Goal: Information Seeking & Learning: Check status

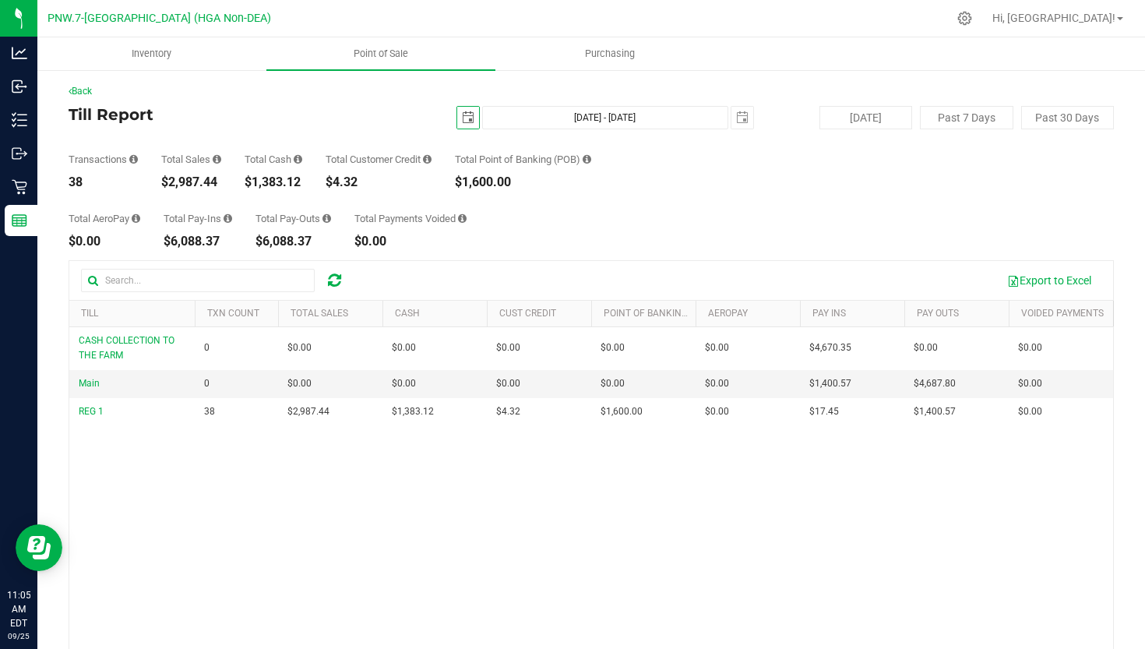
scroll to position [0, 40]
click at [475, 122] on span "select" at bounding box center [468, 115] width 22 height 22
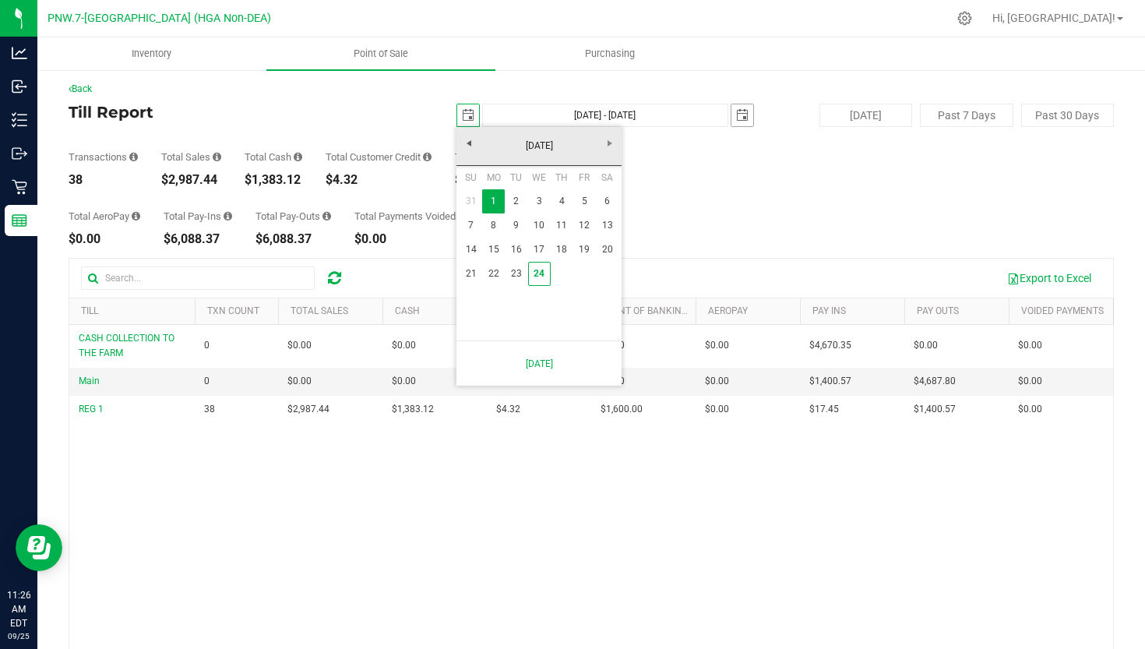
click at [744, 118] on span "select" at bounding box center [742, 115] width 12 height 12
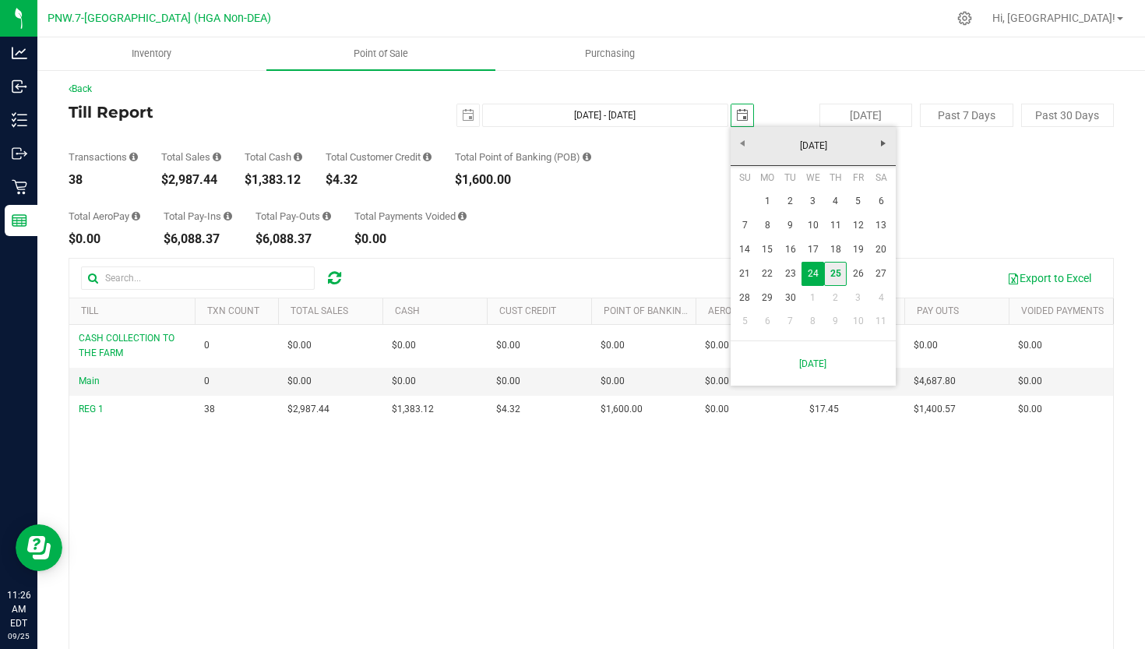
click at [833, 273] on link "25" at bounding box center [835, 274] width 23 height 24
type input "[DATE] - [DATE]"
type input "[DATE]"
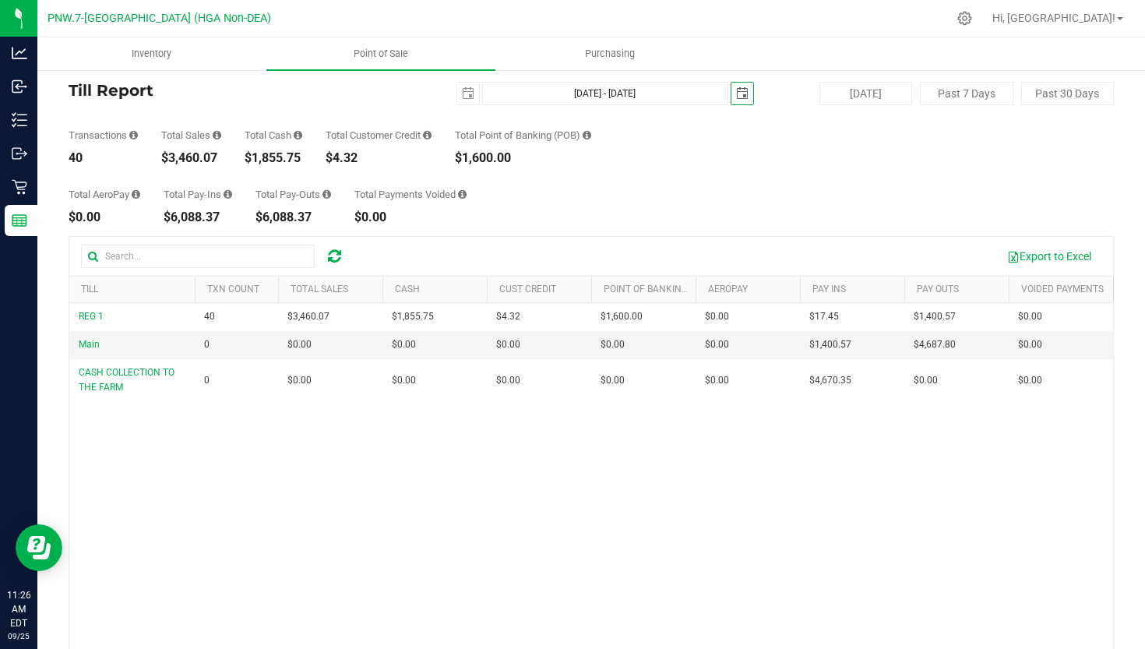
scroll to position [25, 0]
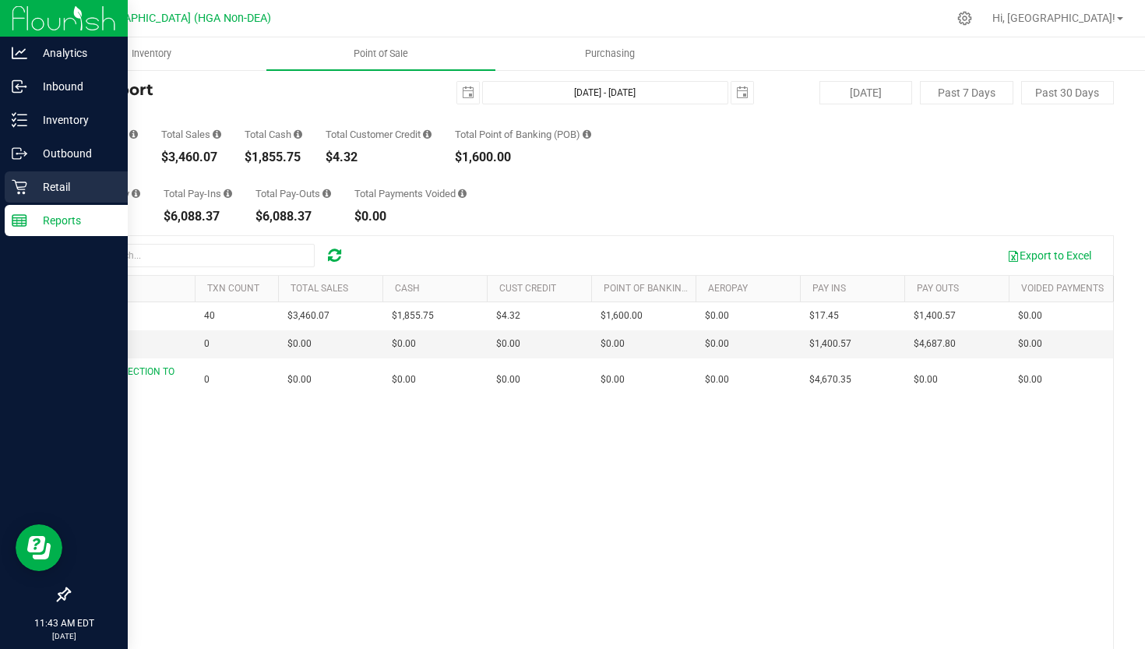
click at [62, 187] on p "Retail" at bounding box center [73, 187] width 93 height 19
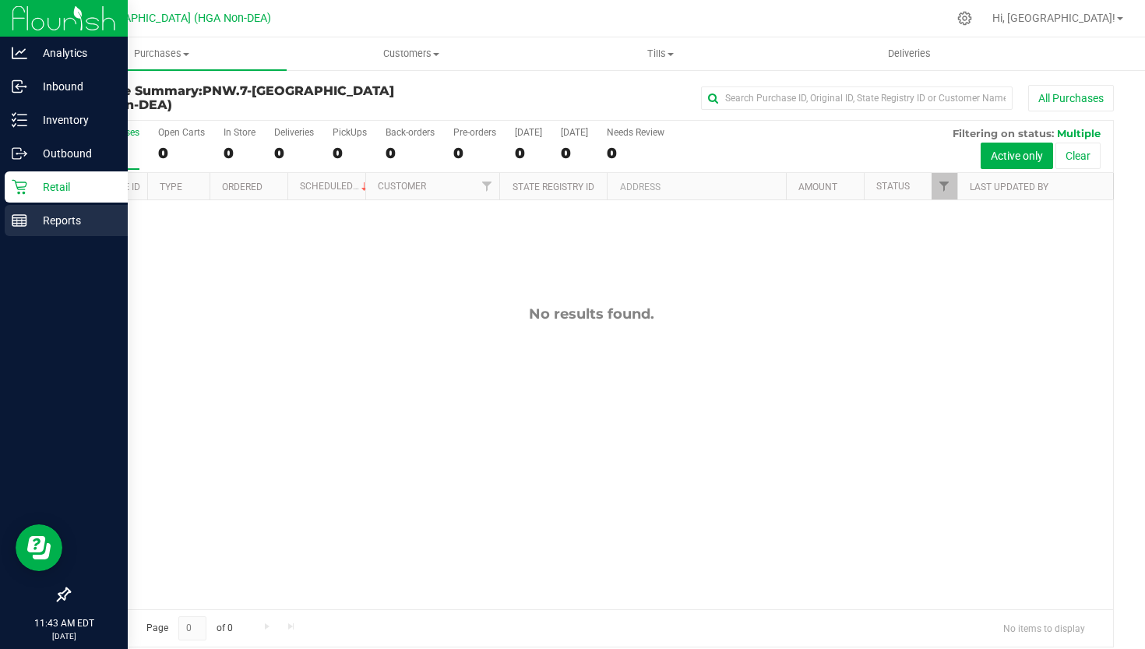
click at [38, 220] on p "Reports" at bounding box center [73, 220] width 93 height 19
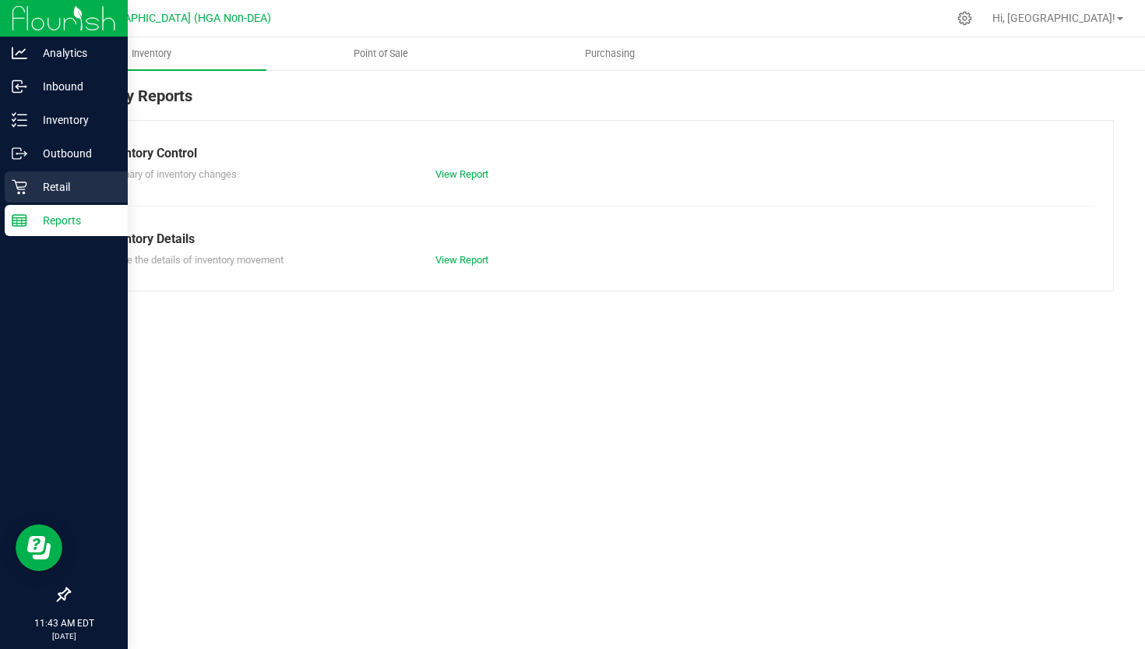
click at [43, 186] on p "Retail" at bounding box center [73, 187] width 93 height 19
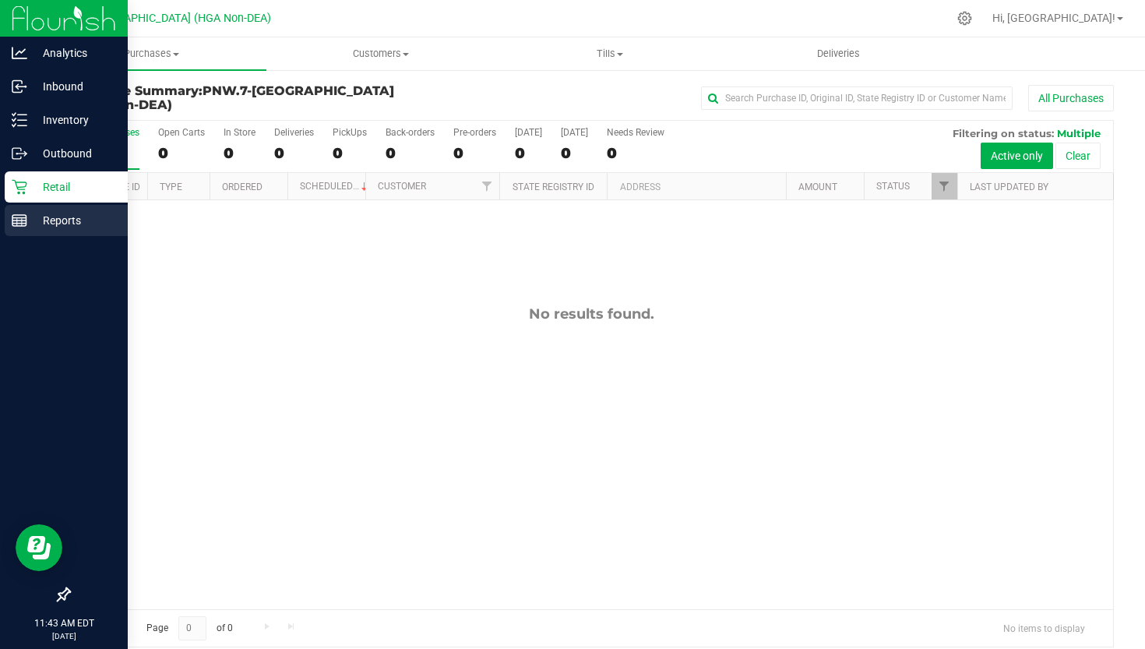
click at [65, 221] on p "Reports" at bounding box center [73, 220] width 93 height 19
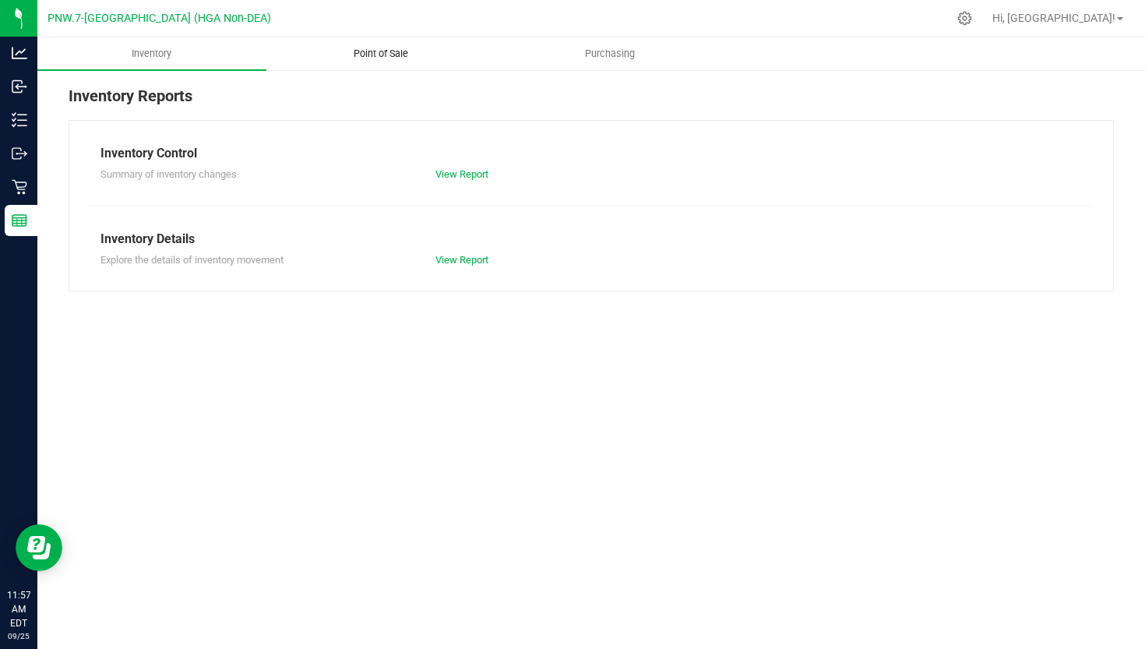
click at [386, 63] on uib-tab-heading "Point of Sale" at bounding box center [380, 53] width 227 height 31
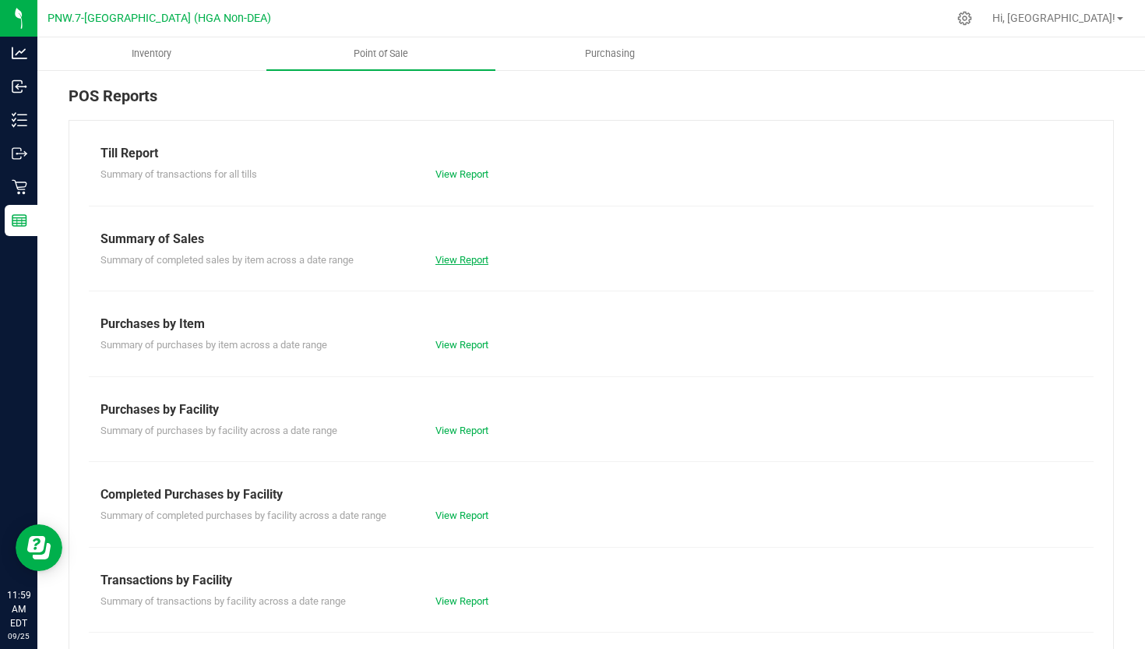
click at [449, 261] on link "View Report" at bounding box center [461, 260] width 53 height 12
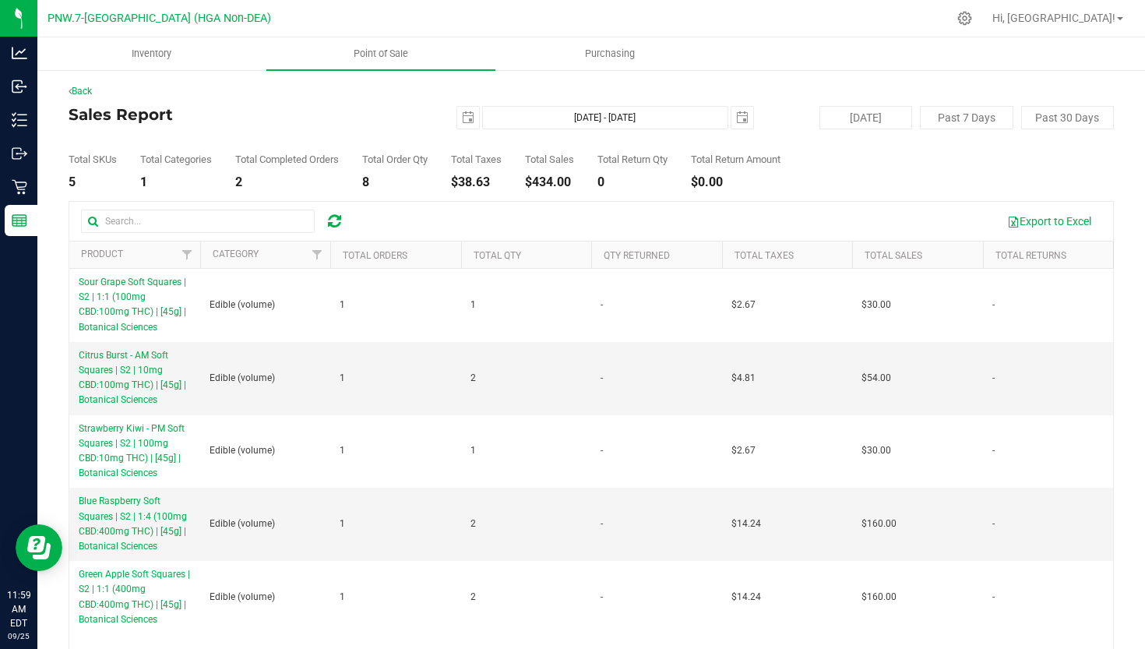
click at [471, 138] on div "Total SKUs 5 Total Categories 1 Total Completed Orders 2 Total Order Qty 8 Tota…" at bounding box center [591, 158] width 1045 height 59
click at [472, 127] on span "select" at bounding box center [468, 118] width 22 height 22
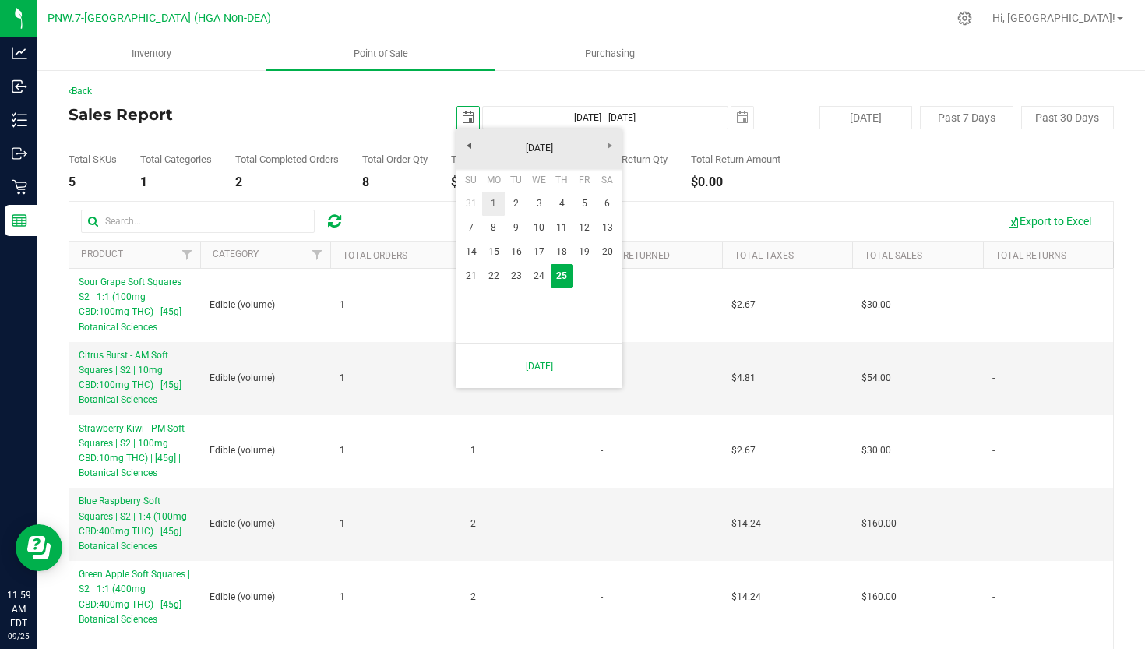
click at [491, 205] on link "1" at bounding box center [493, 204] width 23 height 24
type input "[DATE]"
type input "[DATE] - [DATE]"
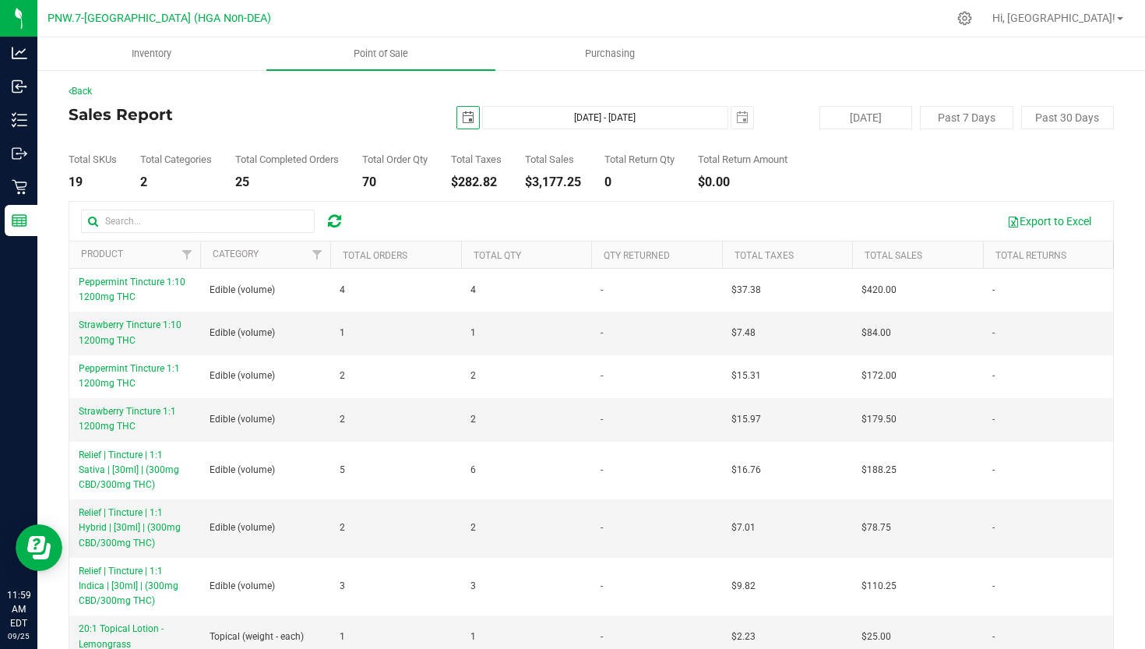
click at [473, 111] on span "select" at bounding box center [468, 117] width 12 height 12
click at [393, 170] on div "Total Order Qty 70" at bounding box center [394, 171] width 65 height 34
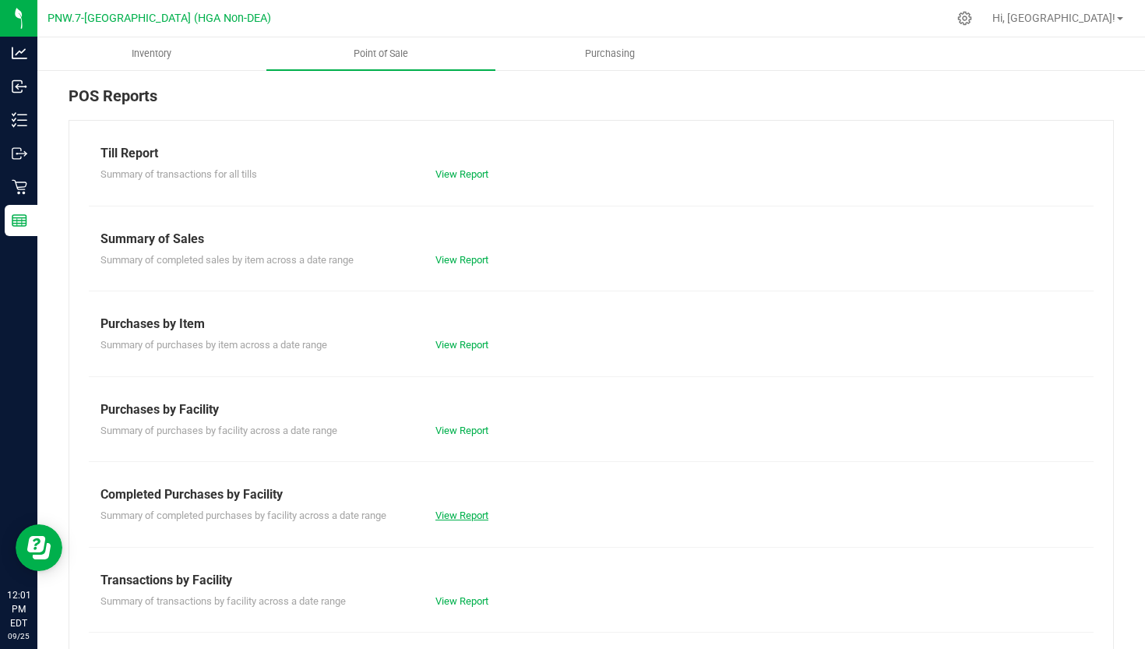
click at [485, 509] on link "View Report" at bounding box center [461, 515] width 53 height 12
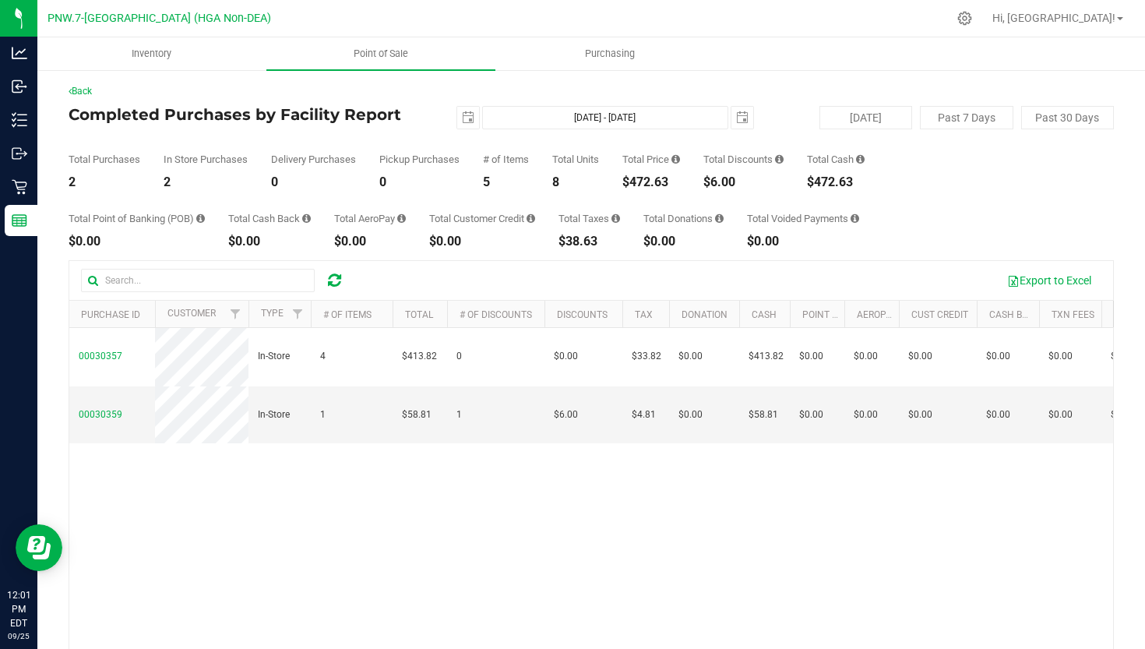
click at [480, 106] on div "[DATE] [DATE] - [DATE] [DATE]" at bounding box center [585, 117] width 360 height 23
click at [477, 107] on span "select" at bounding box center [468, 118] width 22 height 22
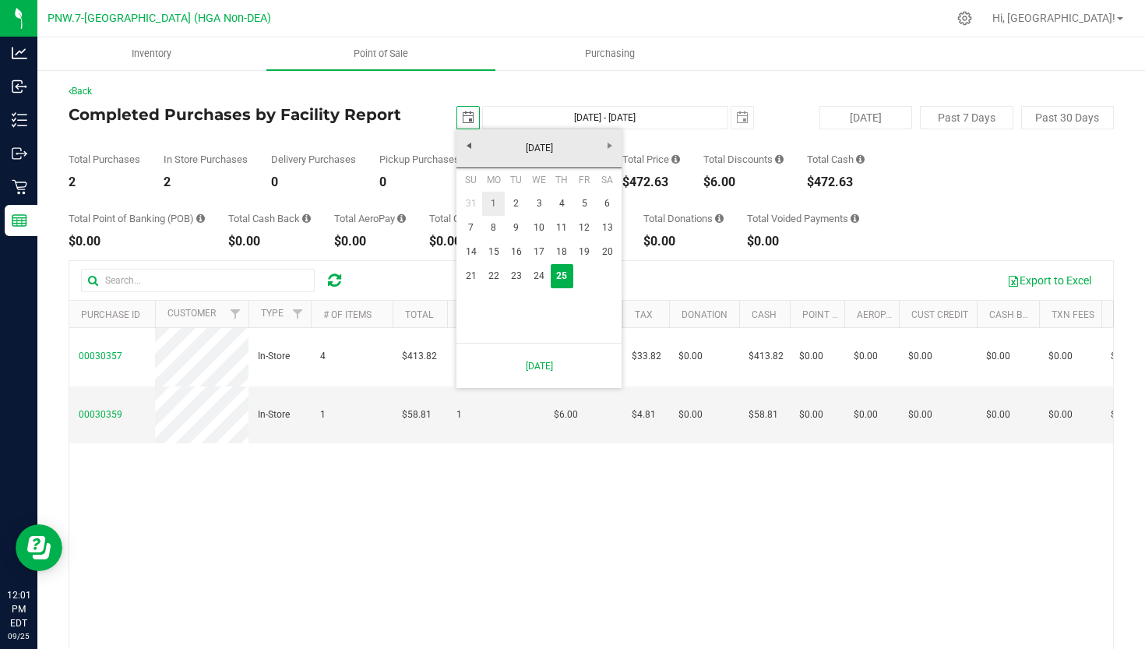
click at [498, 202] on link "1" at bounding box center [493, 204] width 23 height 24
type input "[DATE]"
type input "[DATE] - [DATE]"
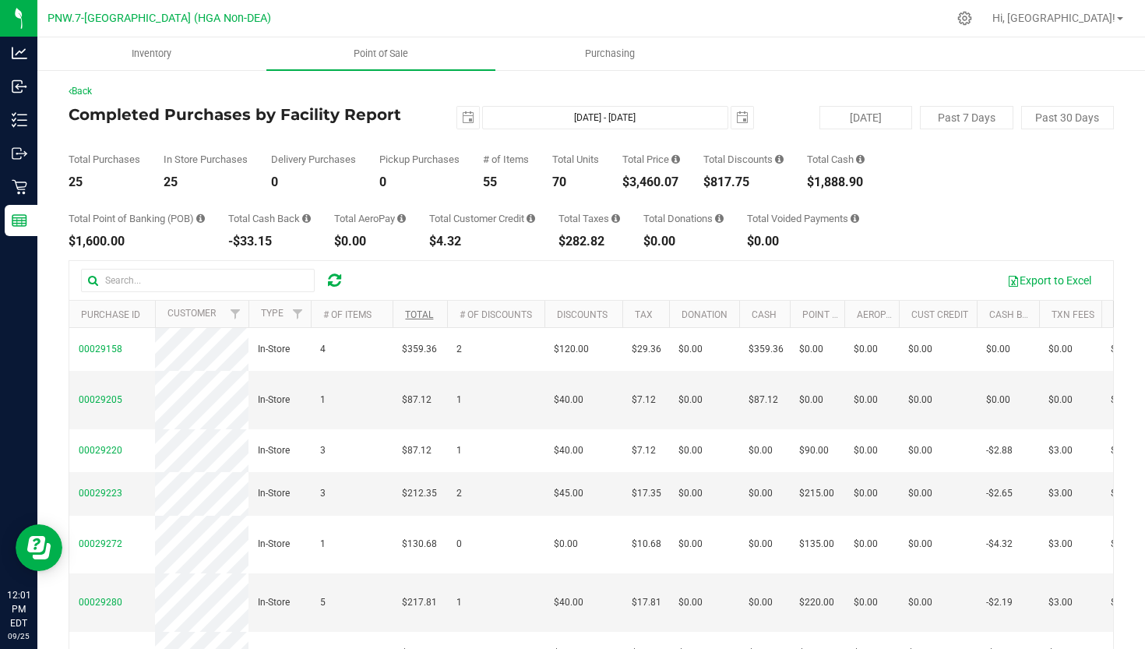
click at [417, 314] on link "Total" at bounding box center [419, 314] width 28 height 11
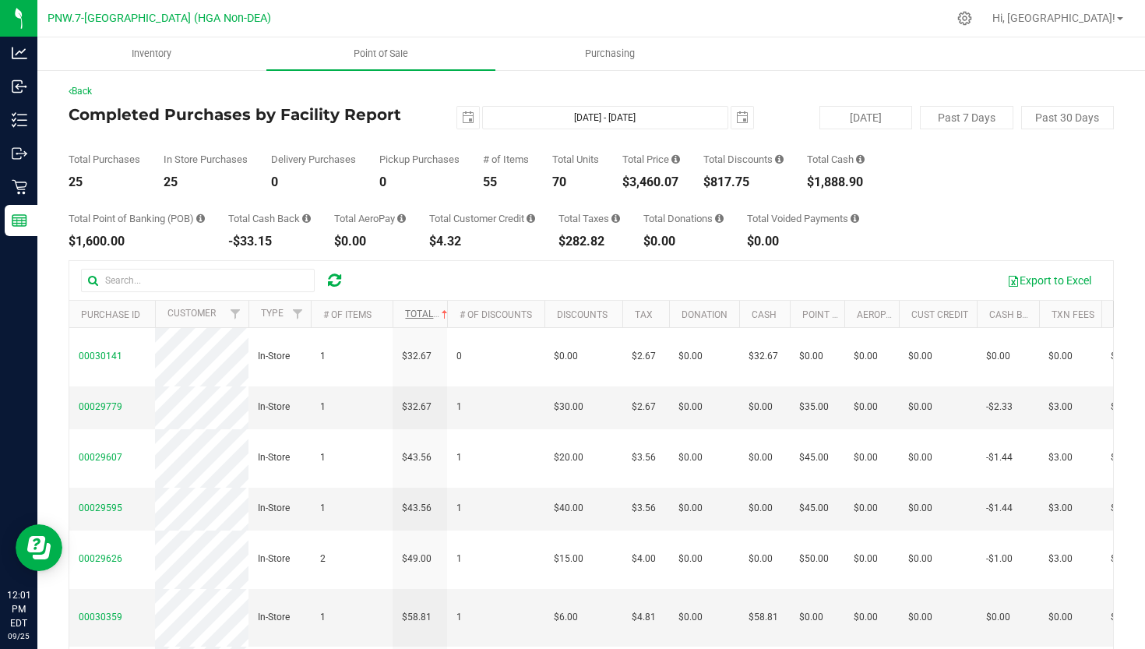
click at [422, 319] on link "Total" at bounding box center [428, 313] width 46 height 11
